Goal: Information Seeking & Learning: Learn about a topic

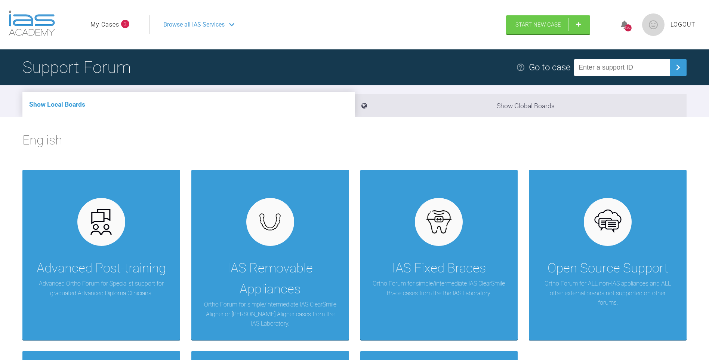
click at [110, 27] on link "My Cases" at bounding box center [104, 25] width 29 height 10
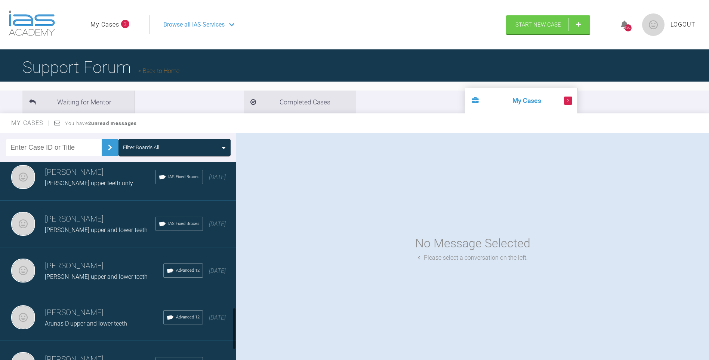
scroll to position [757, 0]
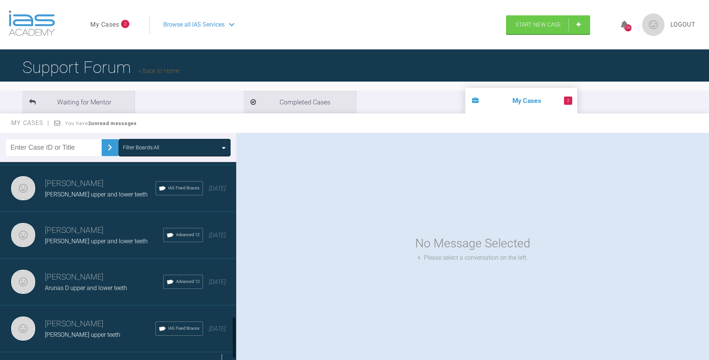
drag, startPoint x: 233, startPoint y: 178, endPoint x: 220, endPoint y: 358, distance: 180.3
click at [229, 342] on div "[PERSON_NAME] [PERSON_NAME] lower teeth IAS Fixed Braces [DATE] [PERSON_NAME] […" at bounding box center [118, 262] width 236 height 201
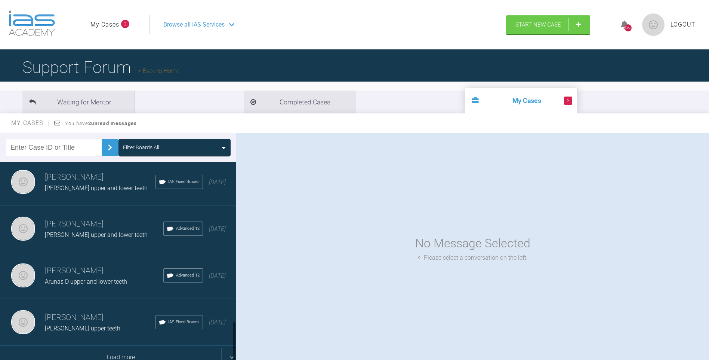
drag, startPoint x: 234, startPoint y: 338, endPoint x: 173, endPoint y: 347, distance: 61.6
click at [231, 345] on div "[PERSON_NAME] [PERSON_NAME] lower teeth IAS Fixed Braces [DATE] [PERSON_NAME] […" at bounding box center [118, 262] width 236 height 201
click at [156, 346] on div "Load more" at bounding box center [121, 356] width 242 height 23
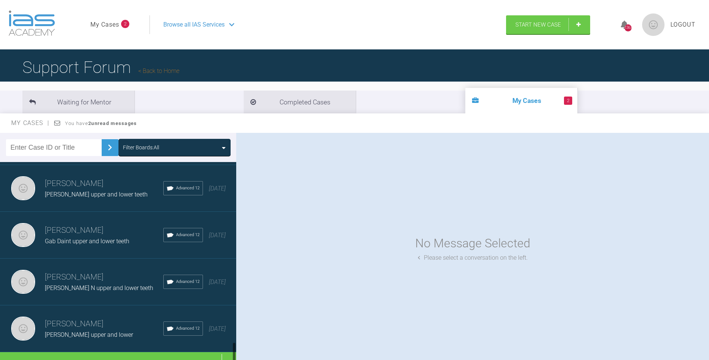
scroll to position [1691, 0]
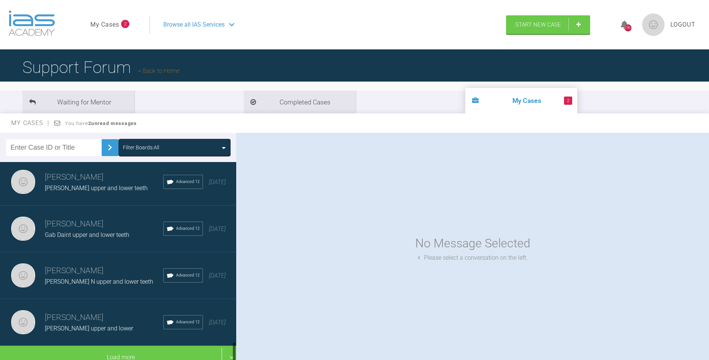
drag, startPoint x: 233, startPoint y: 249, endPoint x: 238, endPoint y: 354, distance: 105.6
click at [239, 355] on div "Filter Boards: All [PERSON_NAME] [PERSON_NAME] lower teeth IAS Fixed Braces [DA…" at bounding box center [354, 253] width 709 height 241
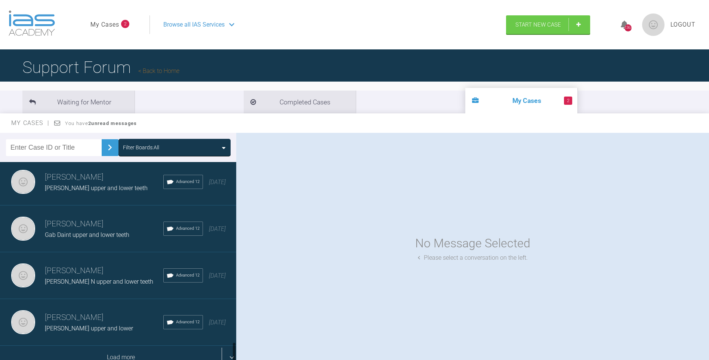
click at [151, 345] on div "Load more" at bounding box center [121, 356] width 242 height 23
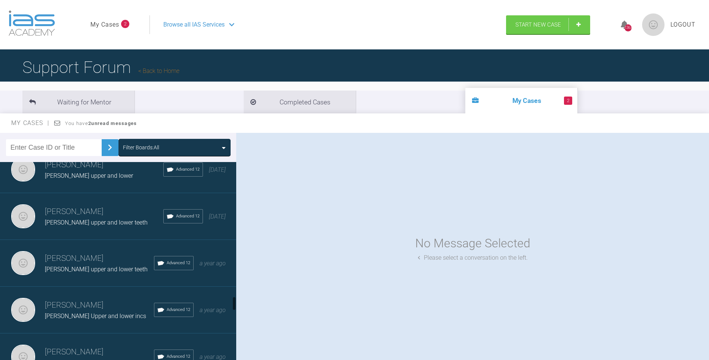
scroll to position [1890, 0]
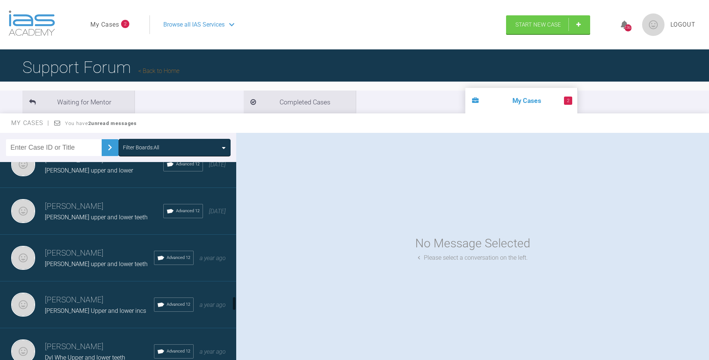
drag, startPoint x: 234, startPoint y: 288, endPoint x: 233, endPoint y: 301, distance: 13.8
click at [233, 301] on div at bounding box center [234, 303] width 3 height 14
click at [113, 257] on h3 "[PERSON_NAME]" at bounding box center [99, 253] width 109 height 13
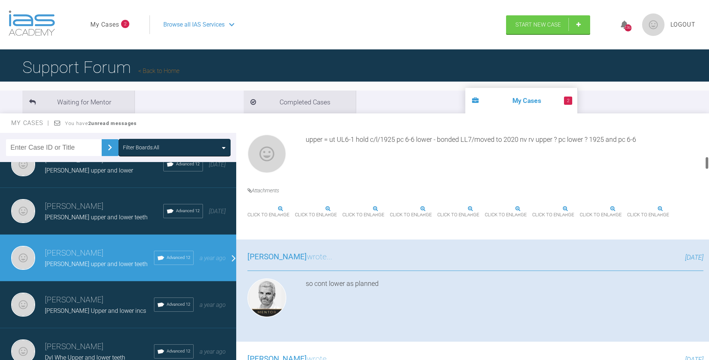
scroll to position [398, 0]
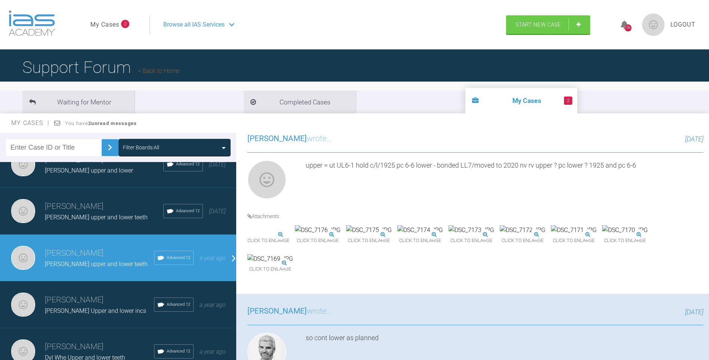
drag, startPoint x: 707, startPoint y: 136, endPoint x: 705, endPoint y: 160, distance: 23.3
click at [705, 160] on div "[PERSON_NAME] [PERSON_NAME] upper and lower teeth a few seconds ago Tier 3: Ful…" at bounding box center [472, 248] width 473 height 230
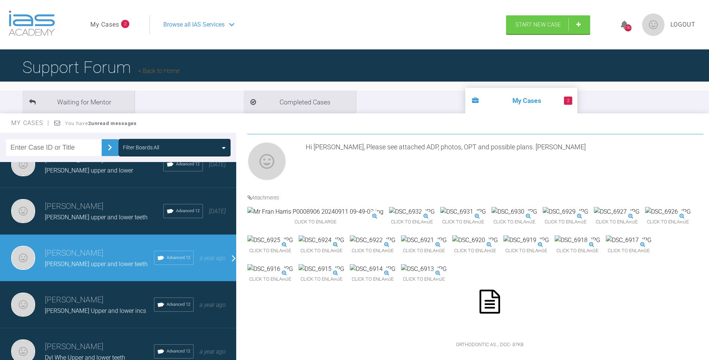
scroll to position [3691, 0]
drag, startPoint x: 706, startPoint y: 158, endPoint x: 713, endPoint y: 350, distance: 191.9
click at [709, 350] on html "My Cases 2 Logout Browse all IAS Services Start New Case 1367 Logout Support Fo…" at bounding box center [354, 218] width 709 height 437
